Goal: Task Accomplishment & Management: Manage account settings

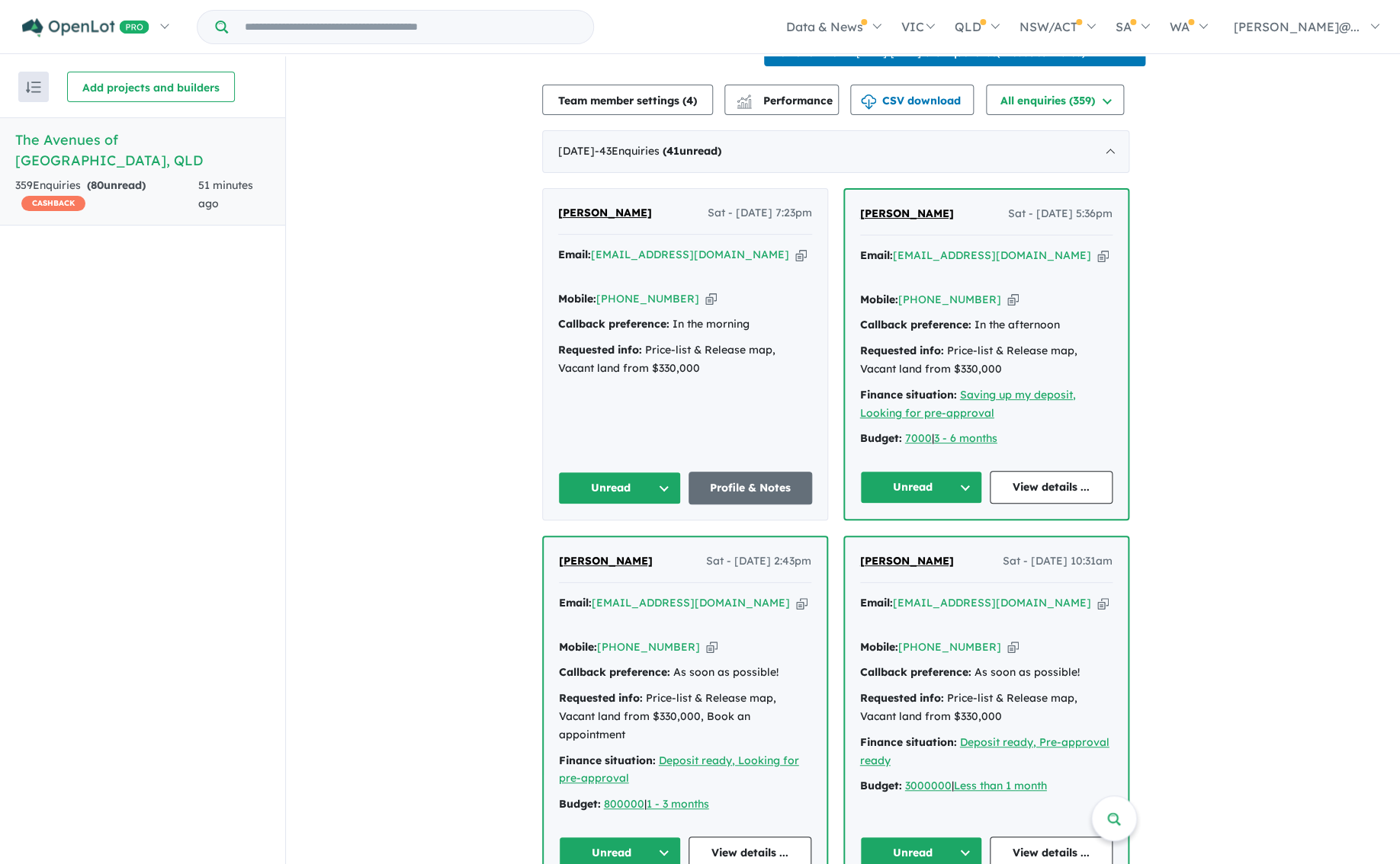
scroll to position [535, 0]
click at [762, 485] on link "Profile & Notes" at bounding box center [750, 487] width 123 height 33
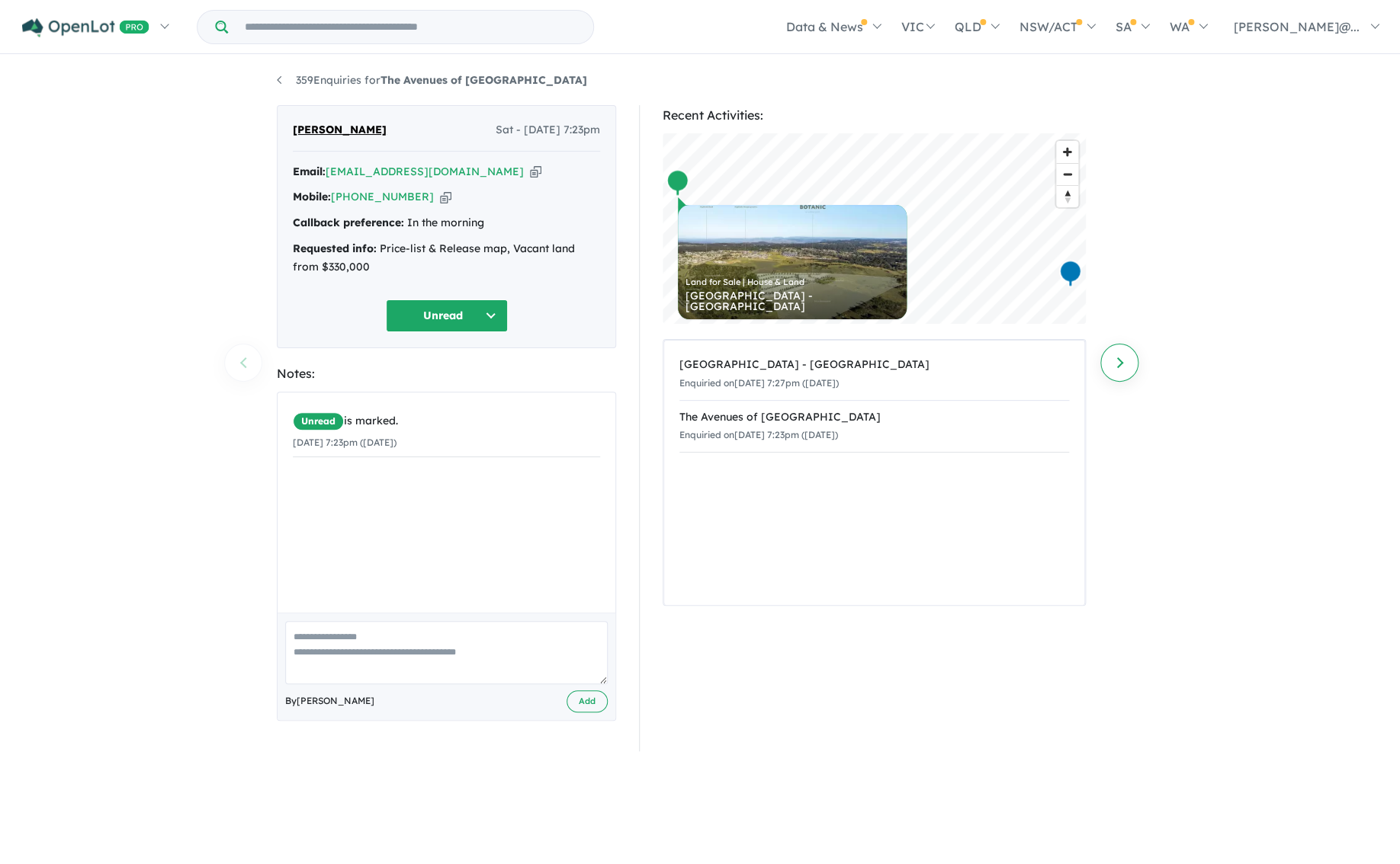
click at [1120, 363] on link "Next enquiry" at bounding box center [1119, 363] width 38 height 38
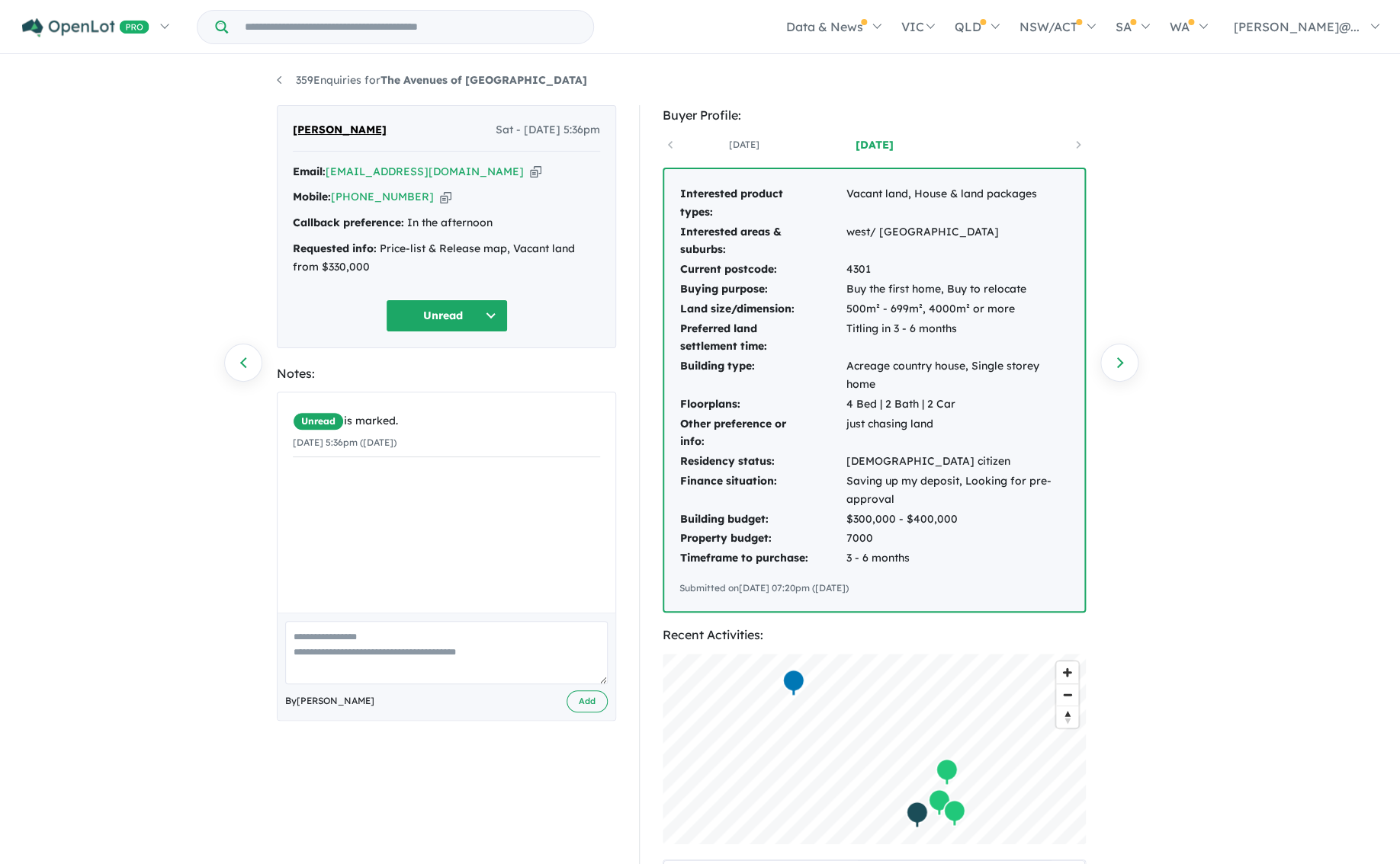
click at [1120, 363] on link "Next enquiry" at bounding box center [1119, 363] width 38 height 38
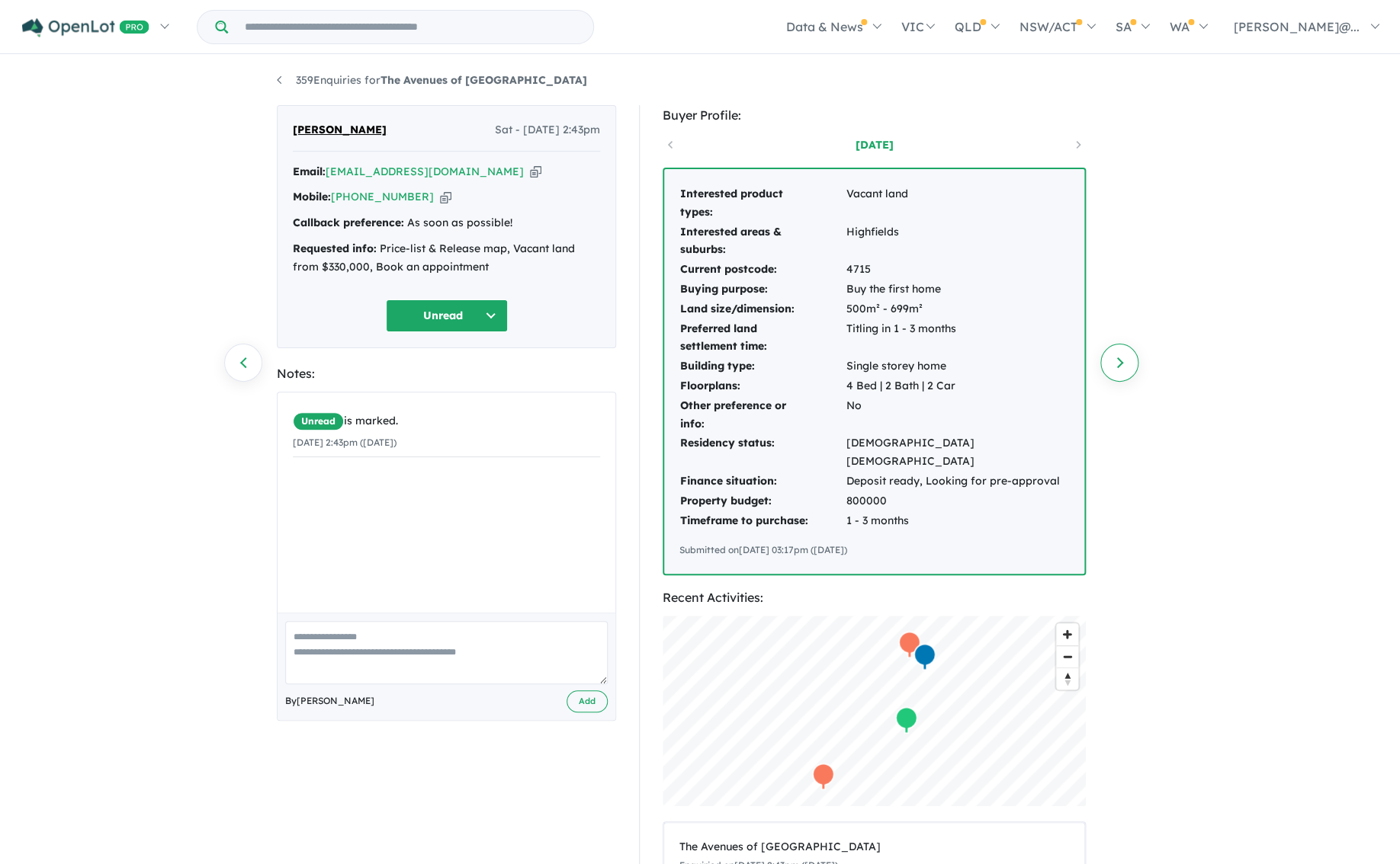
click at [1121, 364] on link "Next enquiry" at bounding box center [1119, 363] width 38 height 38
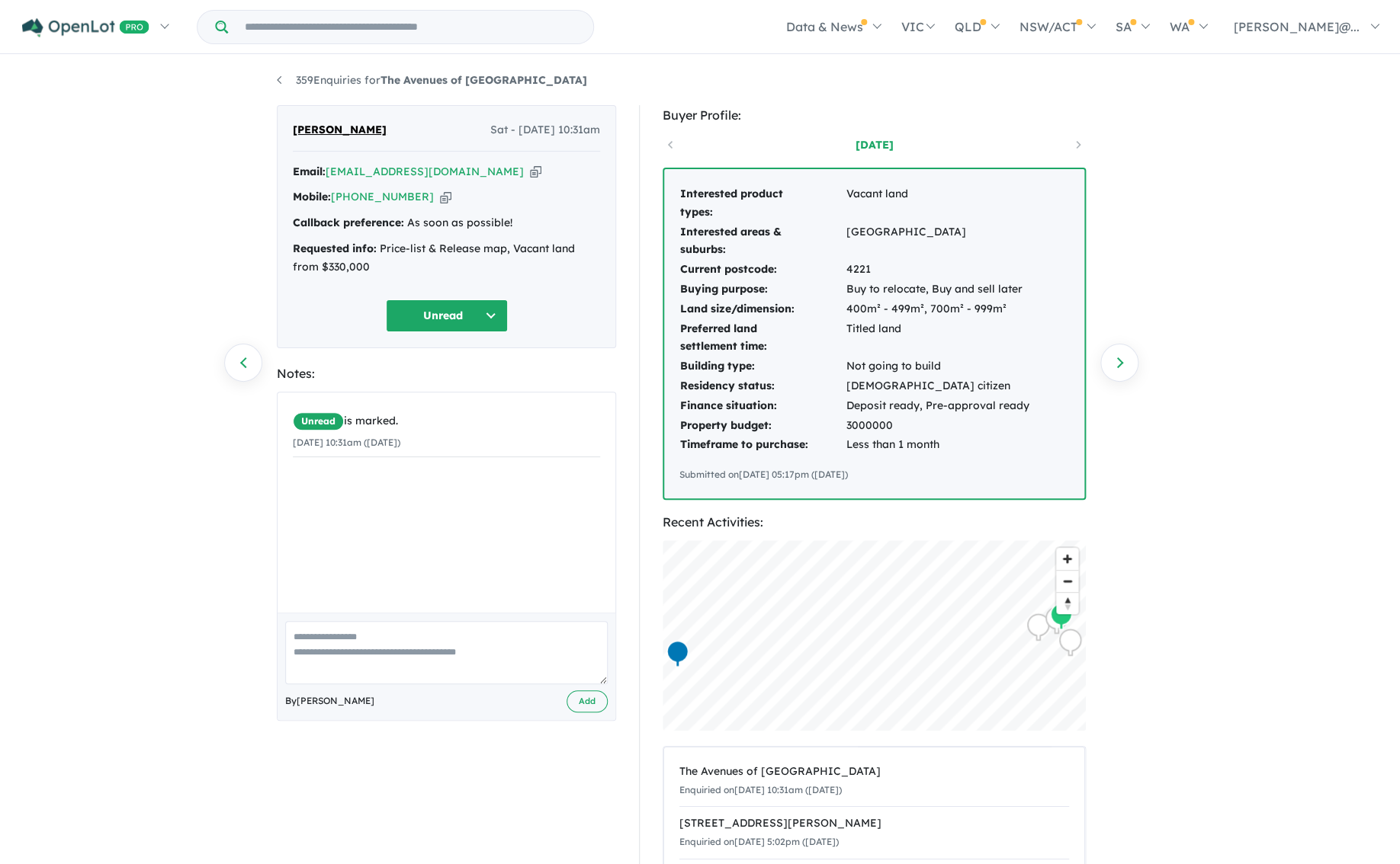
click at [1121, 364] on link "Next enquiry" at bounding box center [1119, 363] width 38 height 38
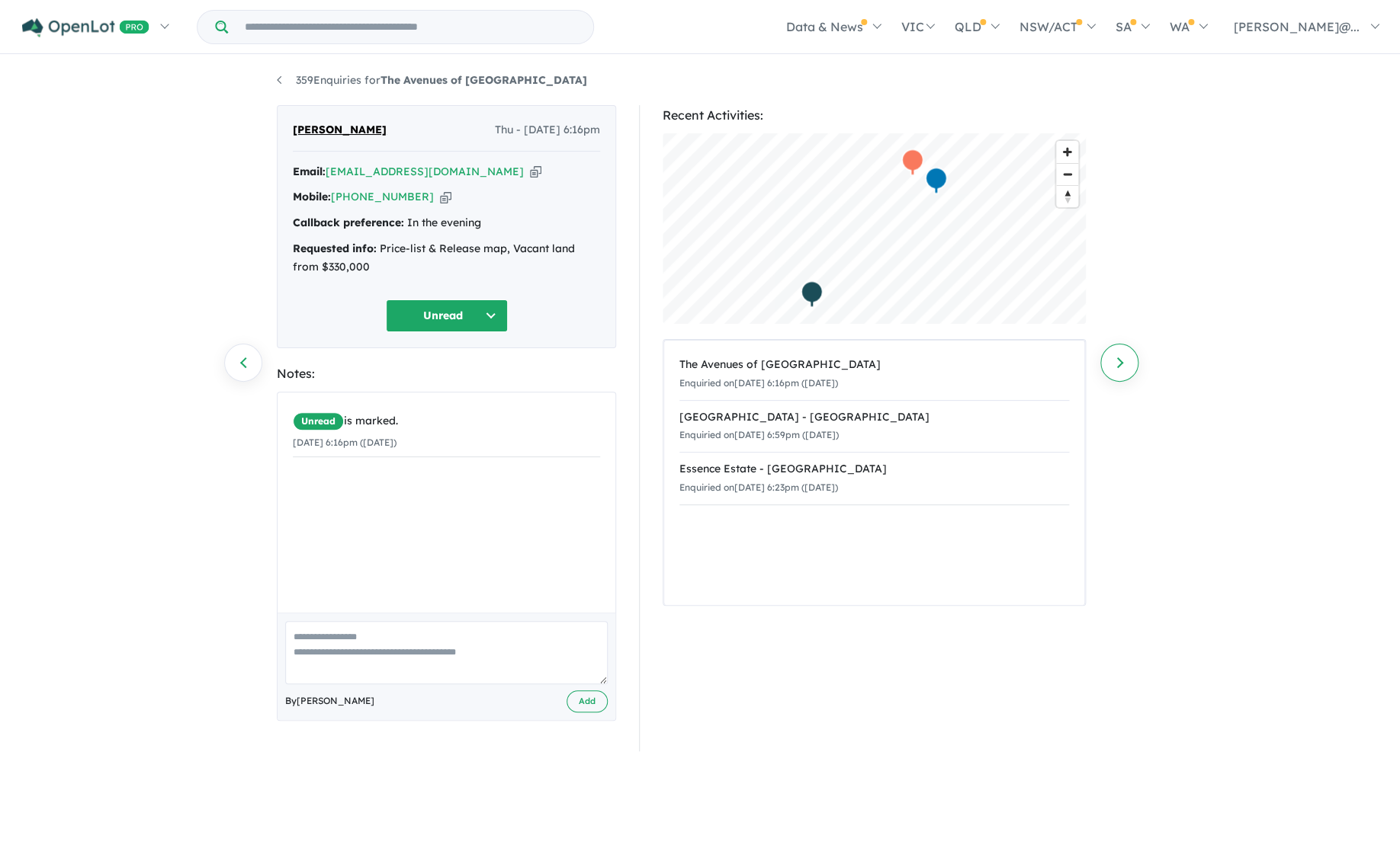
click at [1120, 364] on link "Next enquiry" at bounding box center [1119, 363] width 38 height 38
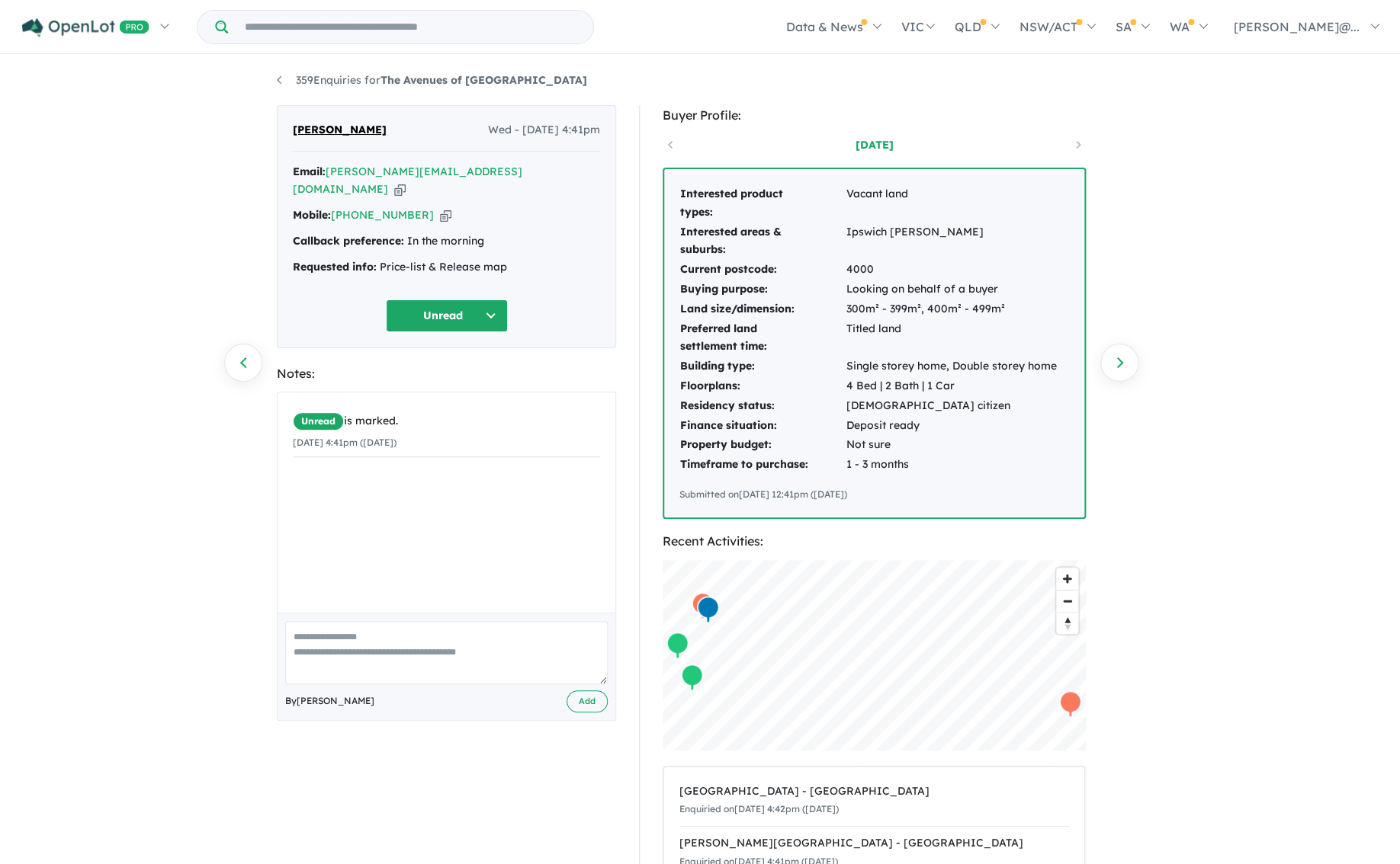
click at [1120, 364] on link "Next enquiry" at bounding box center [1119, 363] width 38 height 38
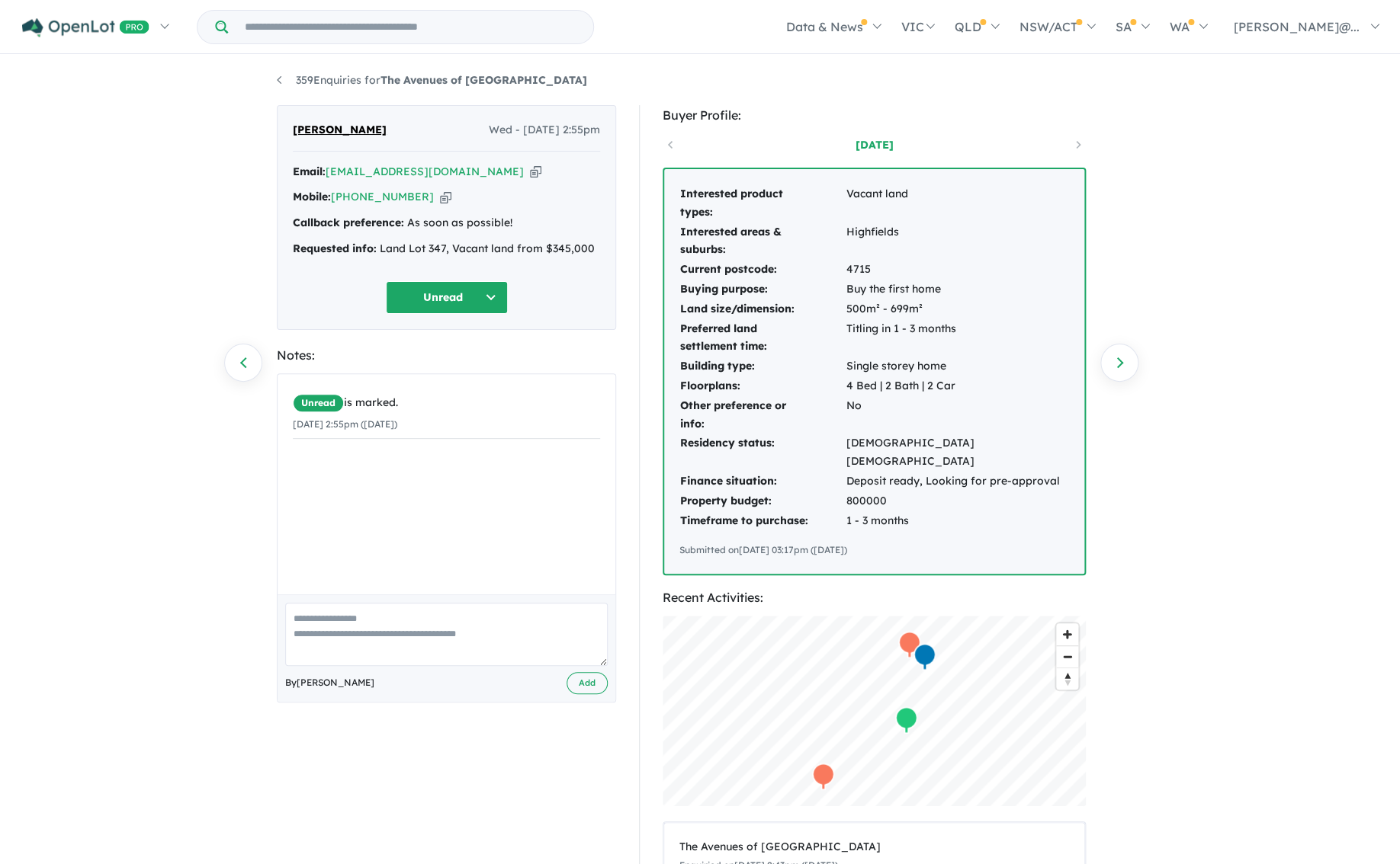
click at [1120, 364] on link "Next enquiry" at bounding box center [1119, 363] width 38 height 38
